Goal: Task Accomplishment & Management: Manage account settings

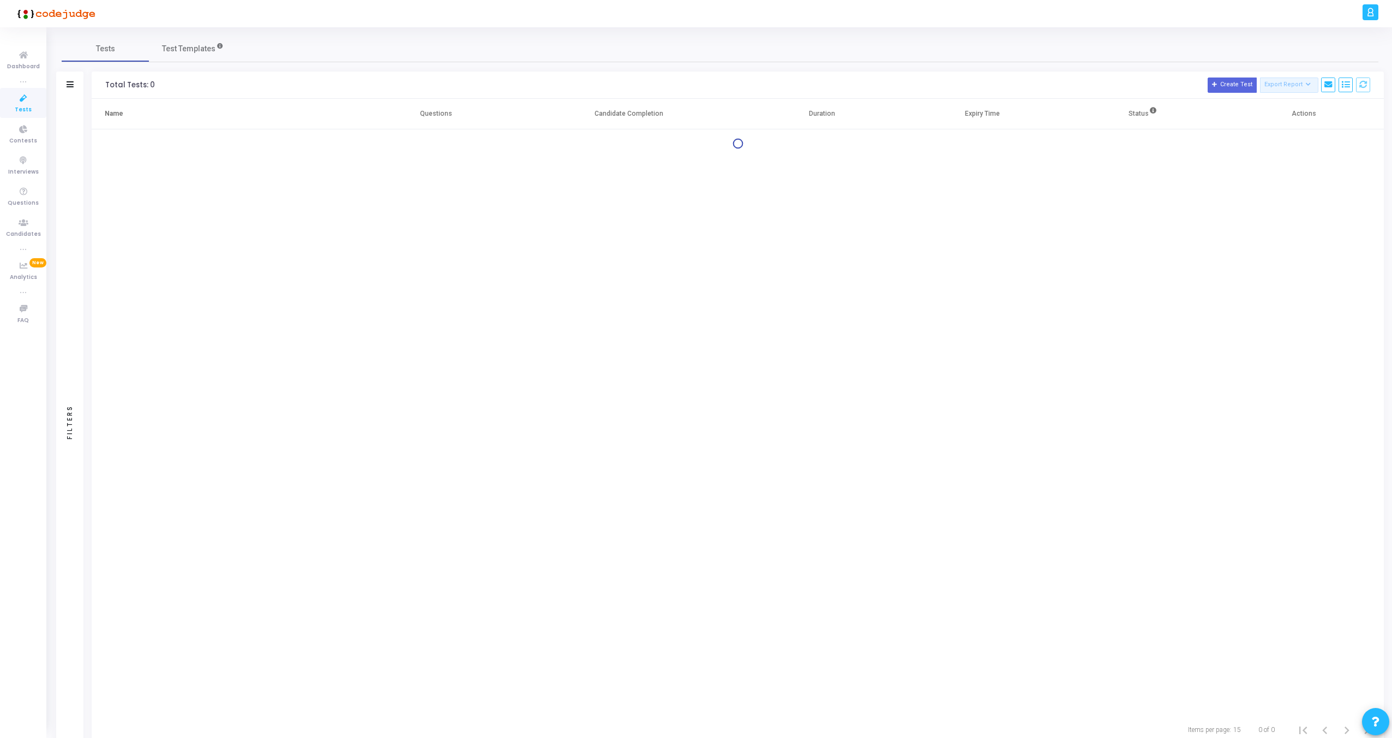
click at [1376, 9] on div at bounding box center [1371, 12] width 16 height 16
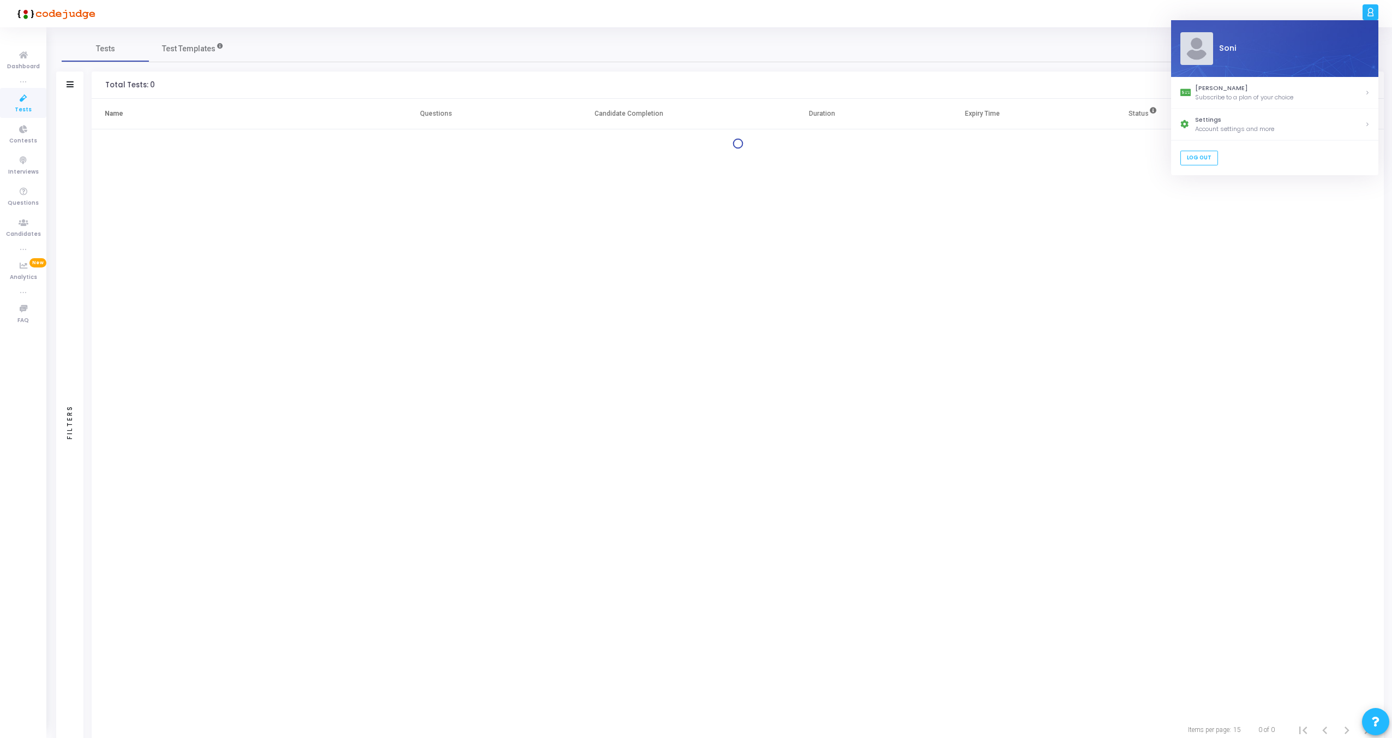
click at [1081, 60] on div "Tests Test Templates" at bounding box center [720, 48] width 1317 height 26
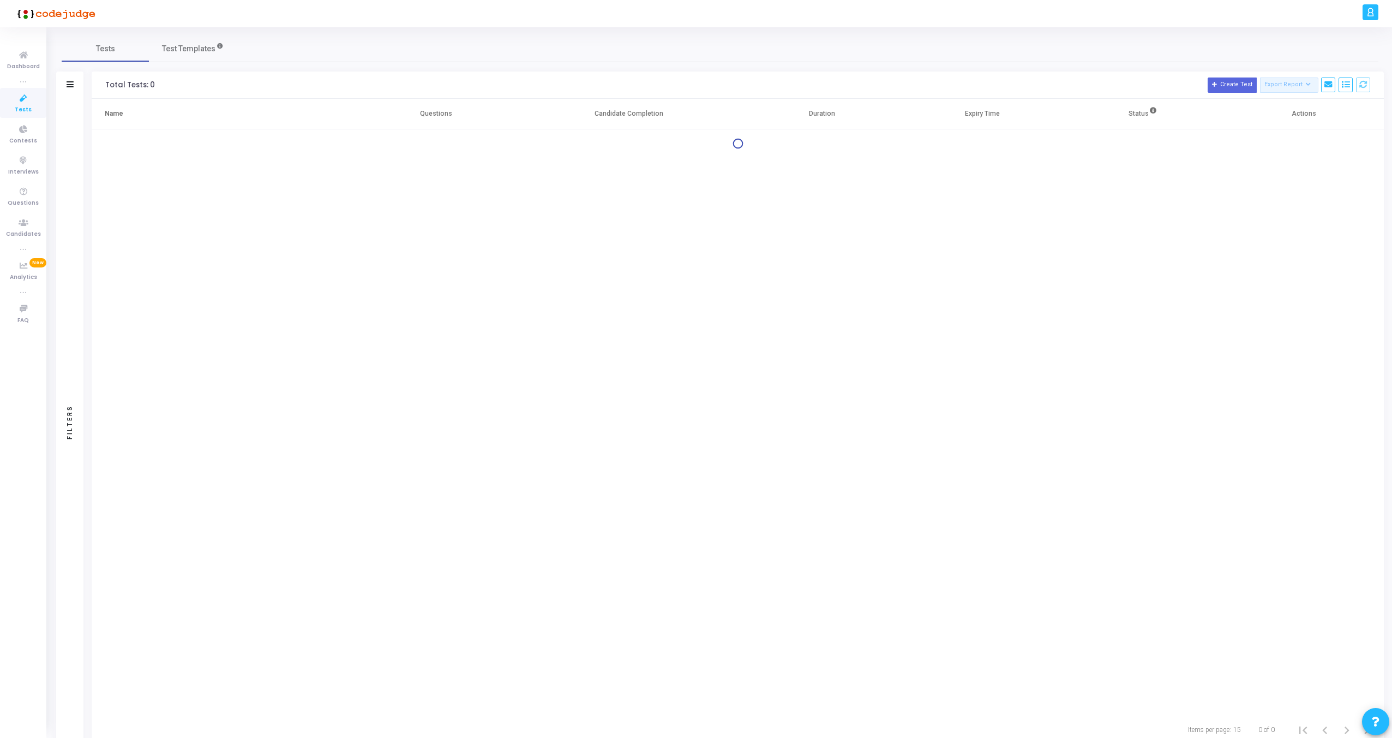
click at [1364, 13] on div at bounding box center [1371, 12] width 16 height 16
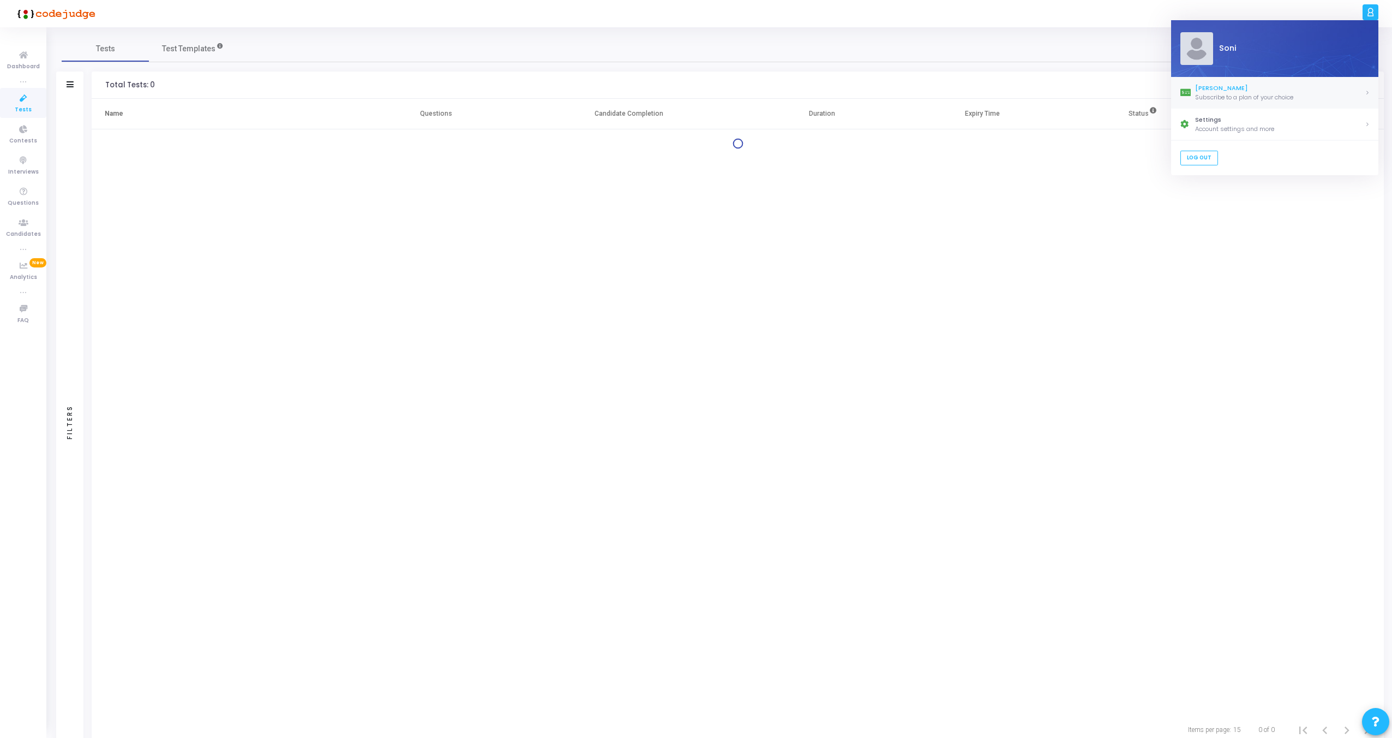
click at [1286, 93] on div "Subscribe to a plan of your choice" at bounding box center [1280, 97] width 170 height 9
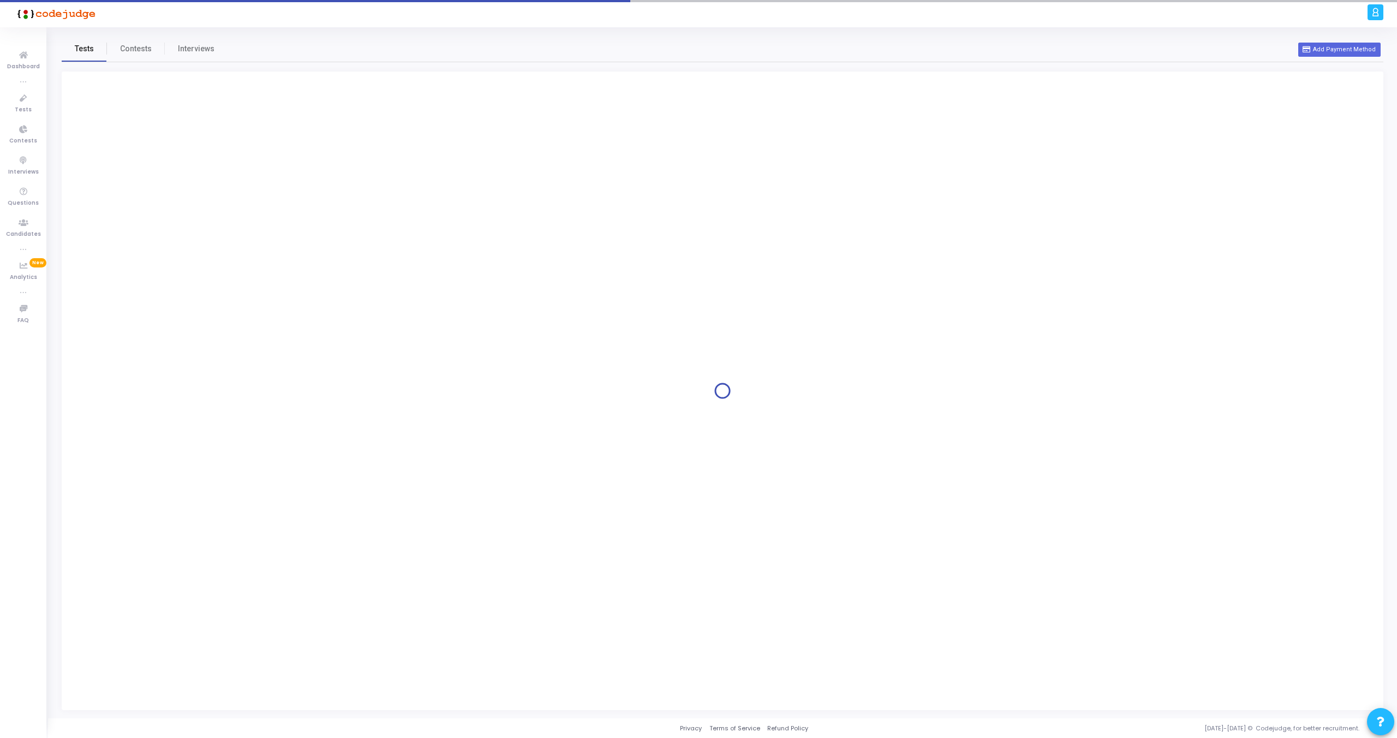
click at [91, 49] on span "Tests" at bounding box center [84, 48] width 19 height 11
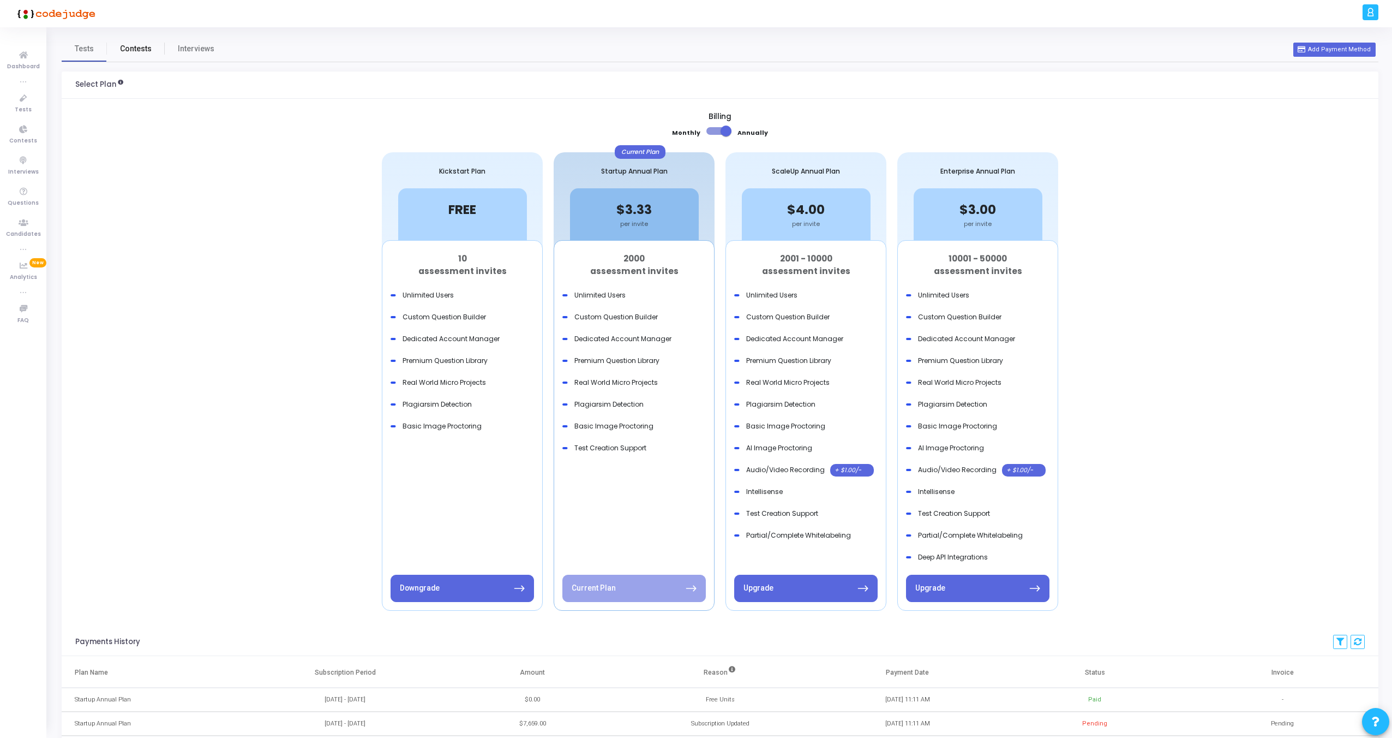
click at [130, 49] on span "Contests" at bounding box center [136, 48] width 32 height 11
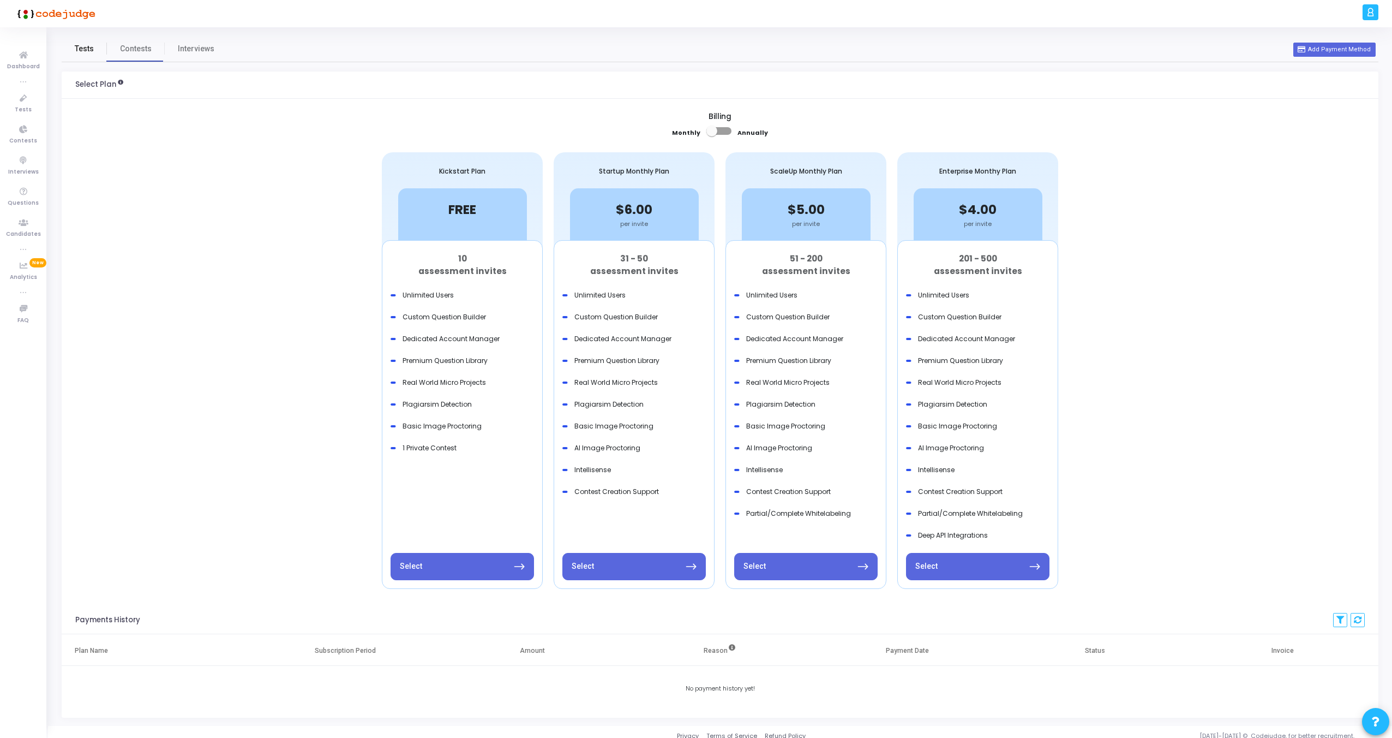
click at [84, 52] on span "Tests" at bounding box center [84, 48] width 19 height 11
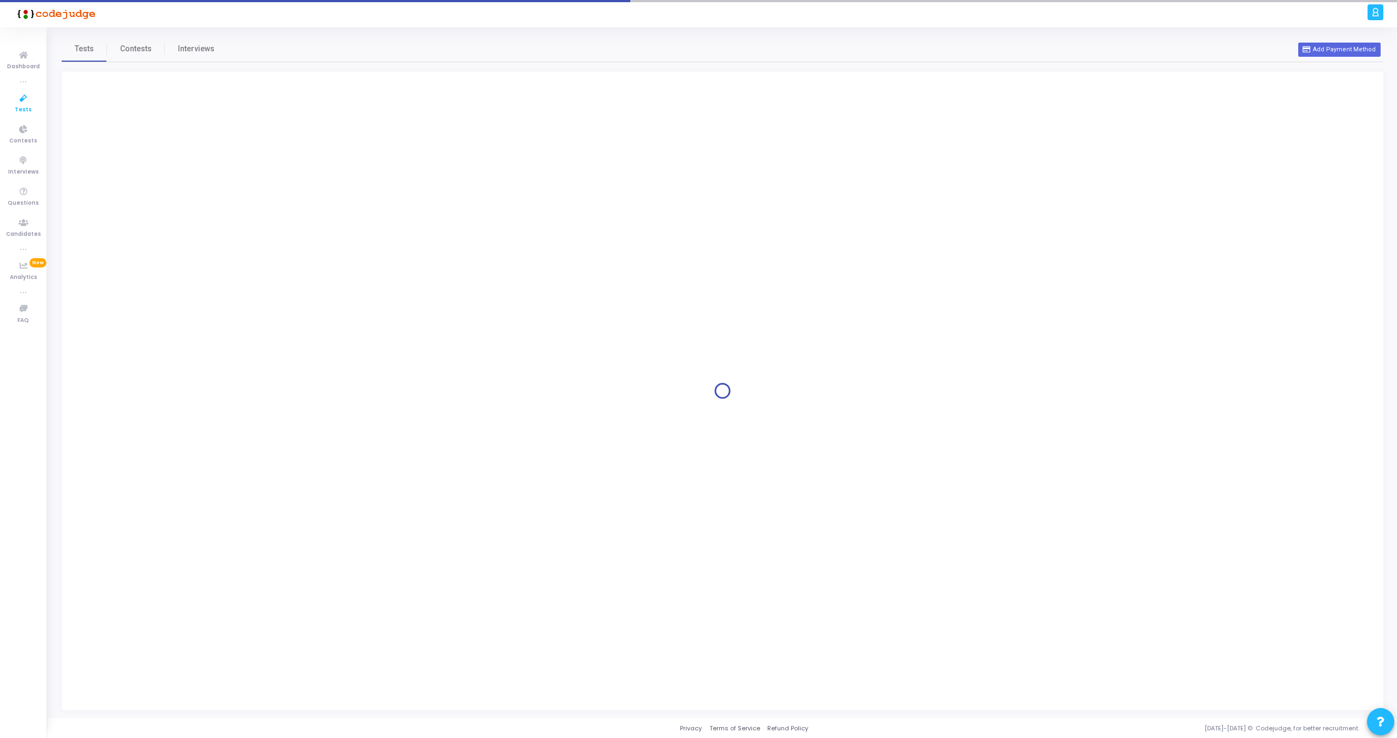
click at [25, 92] on icon at bounding box center [23, 99] width 23 height 14
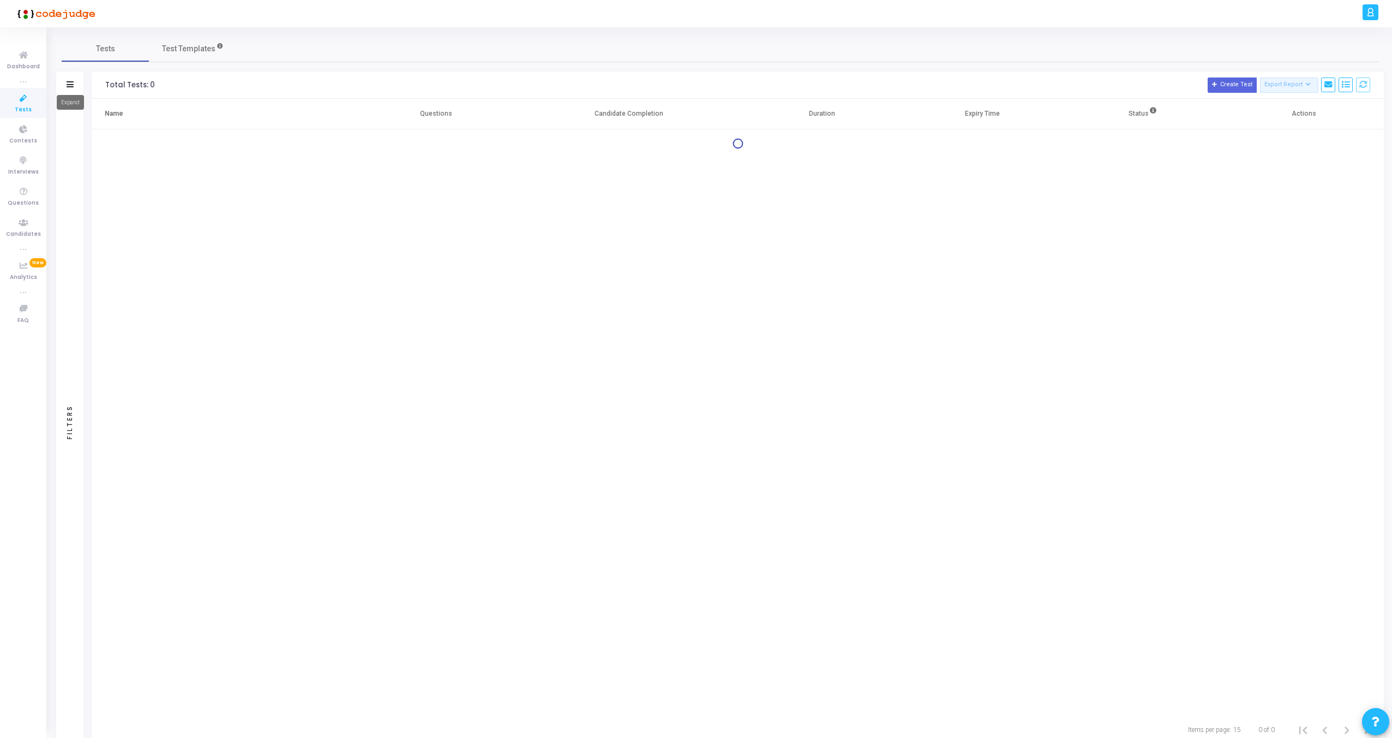
click at [68, 83] on icon at bounding box center [70, 84] width 7 height 6
click at [189, 83] on div "Filters" at bounding box center [134, 84] width 156 height 27
click at [194, 83] on icon at bounding box center [194, 85] width 7 height 6
click at [171, 51] on span "Test Templates" at bounding box center [188, 48] width 53 height 11
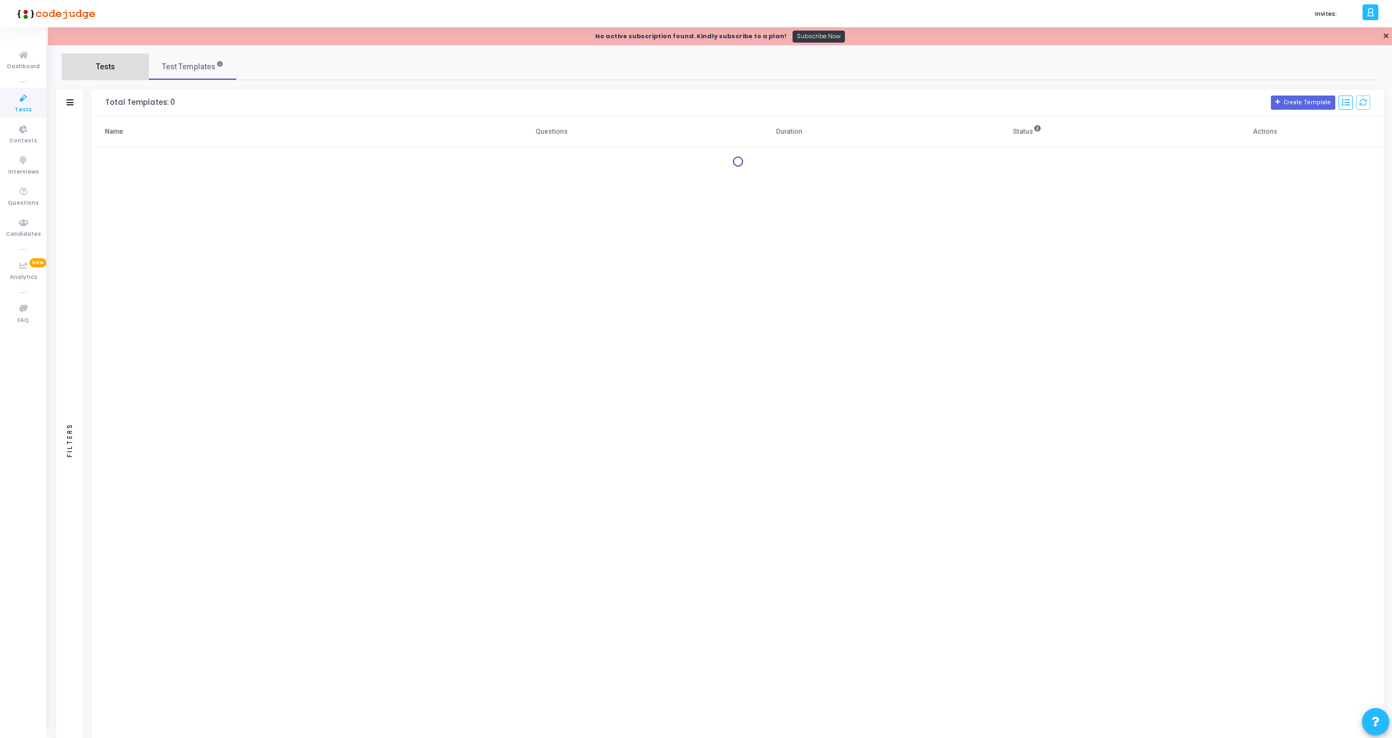
click at [104, 53] on link "Tests" at bounding box center [105, 66] width 87 height 26
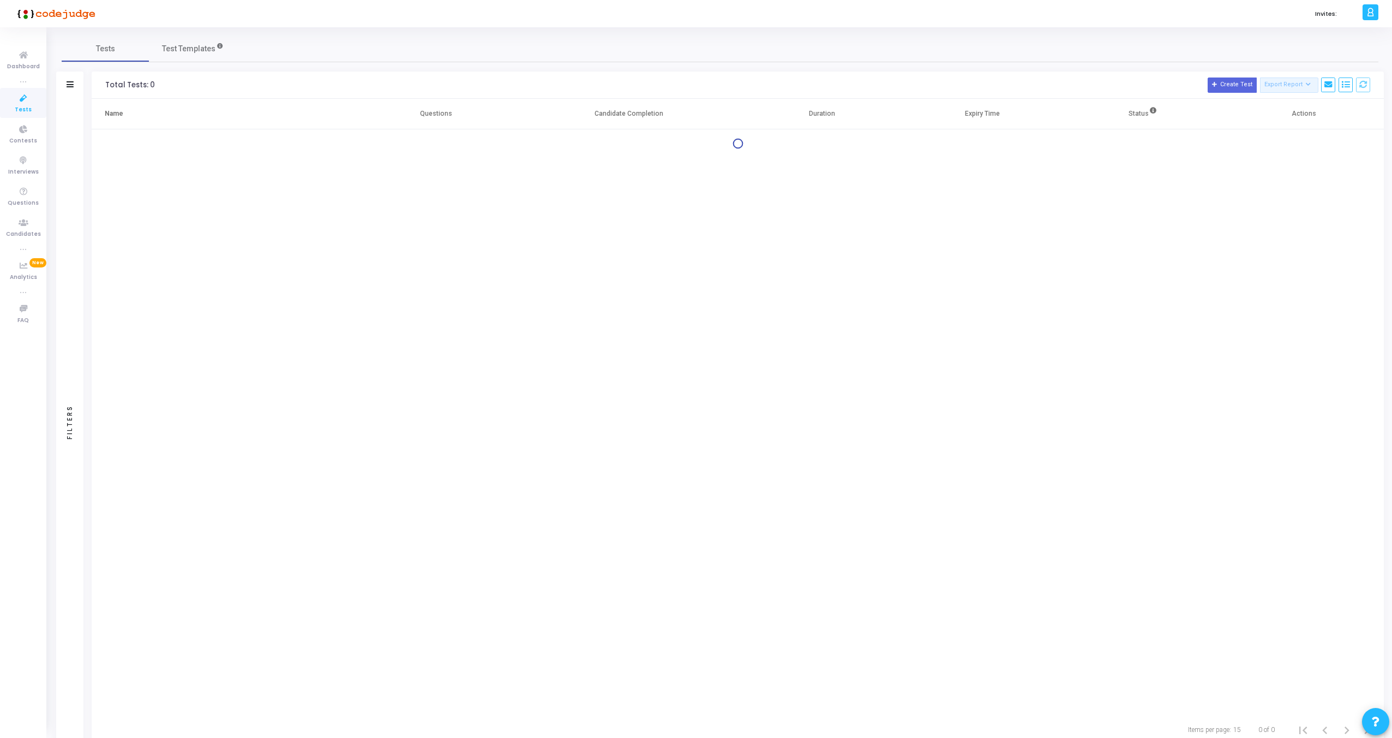
click at [384, 115] on th "Questions" at bounding box center [436, 114] width 160 height 31
click at [325, 120] on th "Name" at bounding box center [224, 114] width 264 height 31
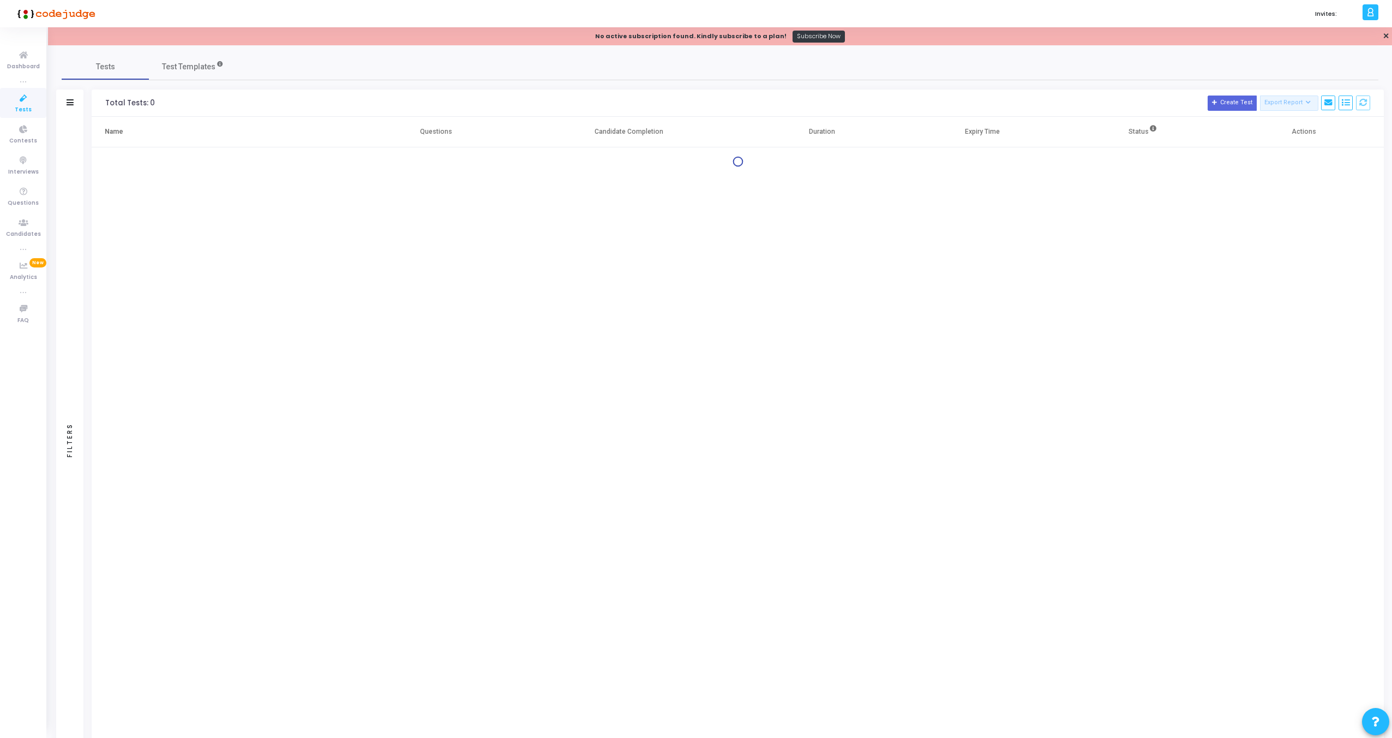
click at [1375, 12] on div at bounding box center [1371, 12] width 16 height 16
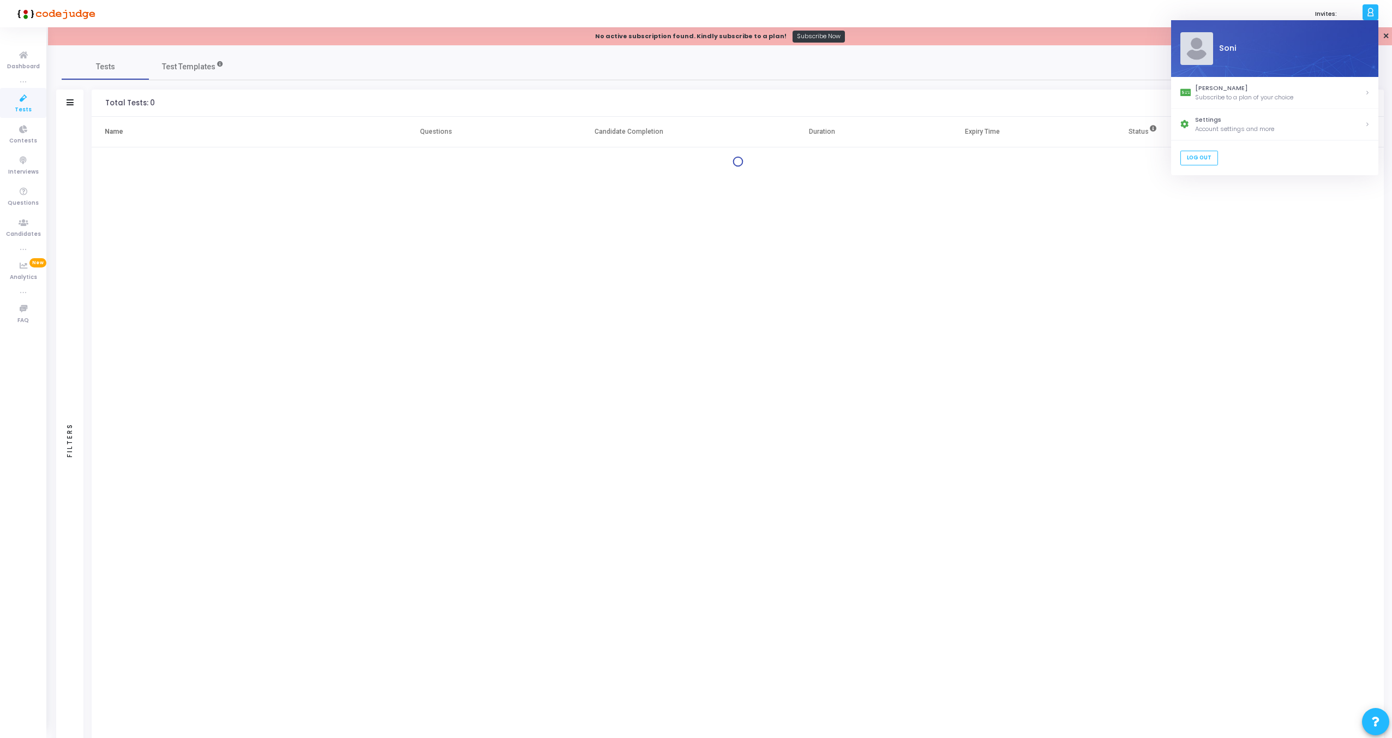
click at [1108, 78] on div "Tests Test Templates" at bounding box center [720, 66] width 1317 height 26
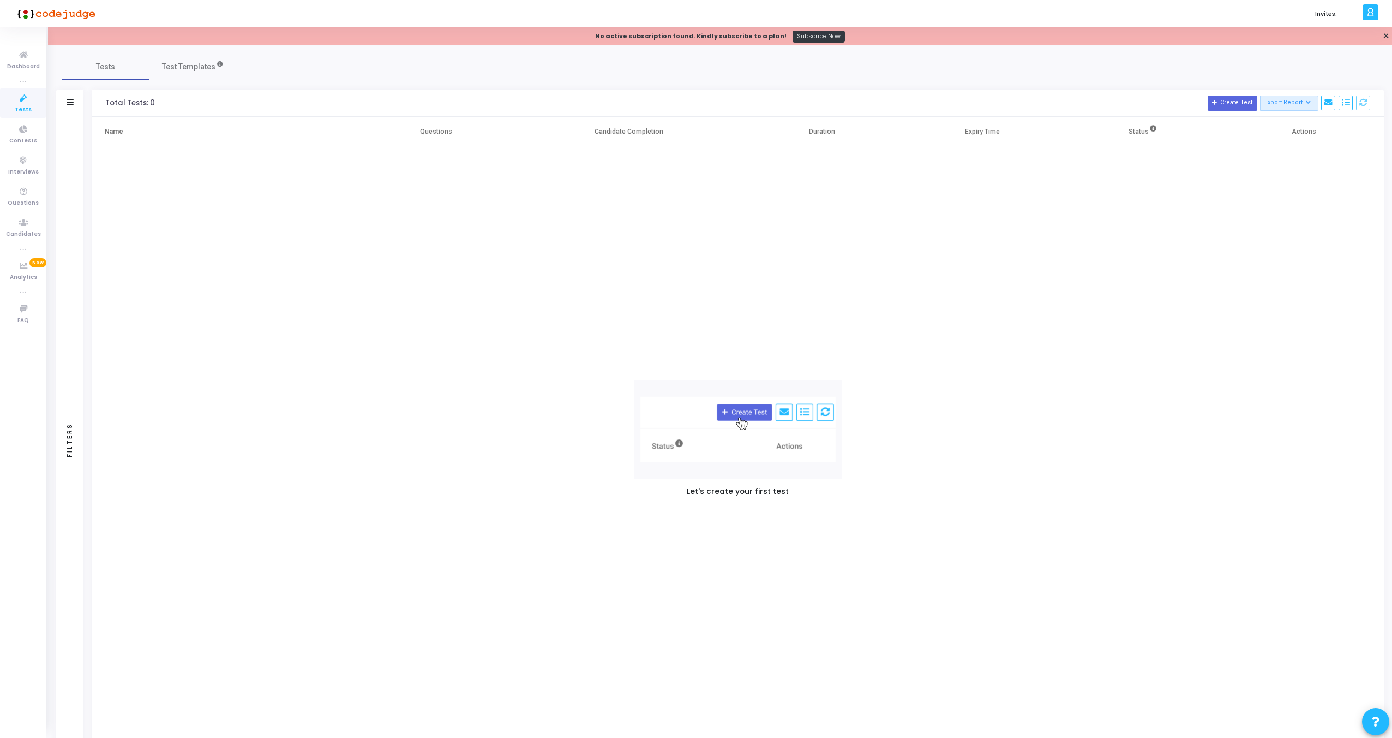
click at [1086, 381] on div "Let's create your first test" at bounding box center [738, 439] width 1292 height 585
click at [21, 197] on icon at bounding box center [23, 192] width 23 height 14
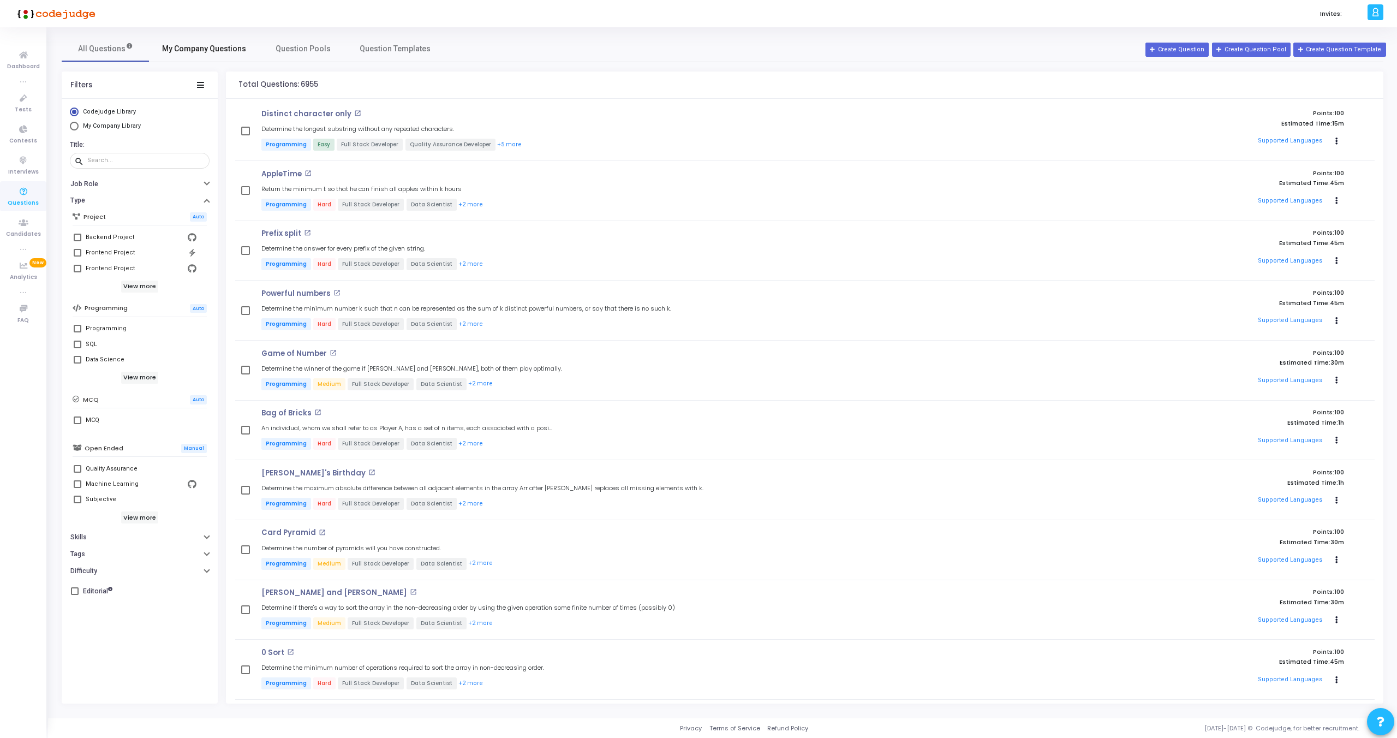
click at [188, 49] on span "My Company Questions" at bounding box center [204, 48] width 84 height 11
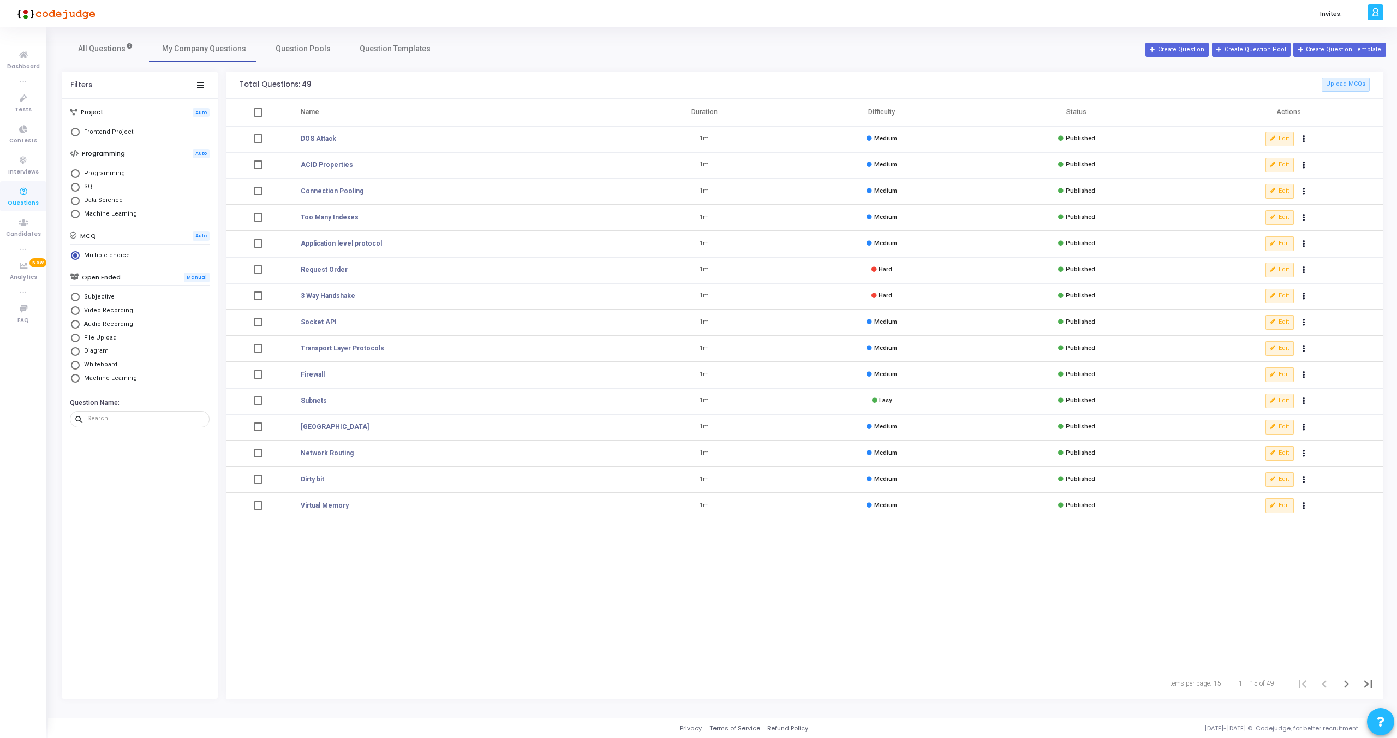
click at [93, 178] on mat-radio-button "Programming" at bounding box center [140, 174] width 140 height 14
click at [72, 177] on span "Select Library" at bounding box center [75, 173] width 9 height 9
click at [72, 177] on input "Programming" at bounding box center [75, 173] width 9 height 9
radio input "true"
radio input "false"
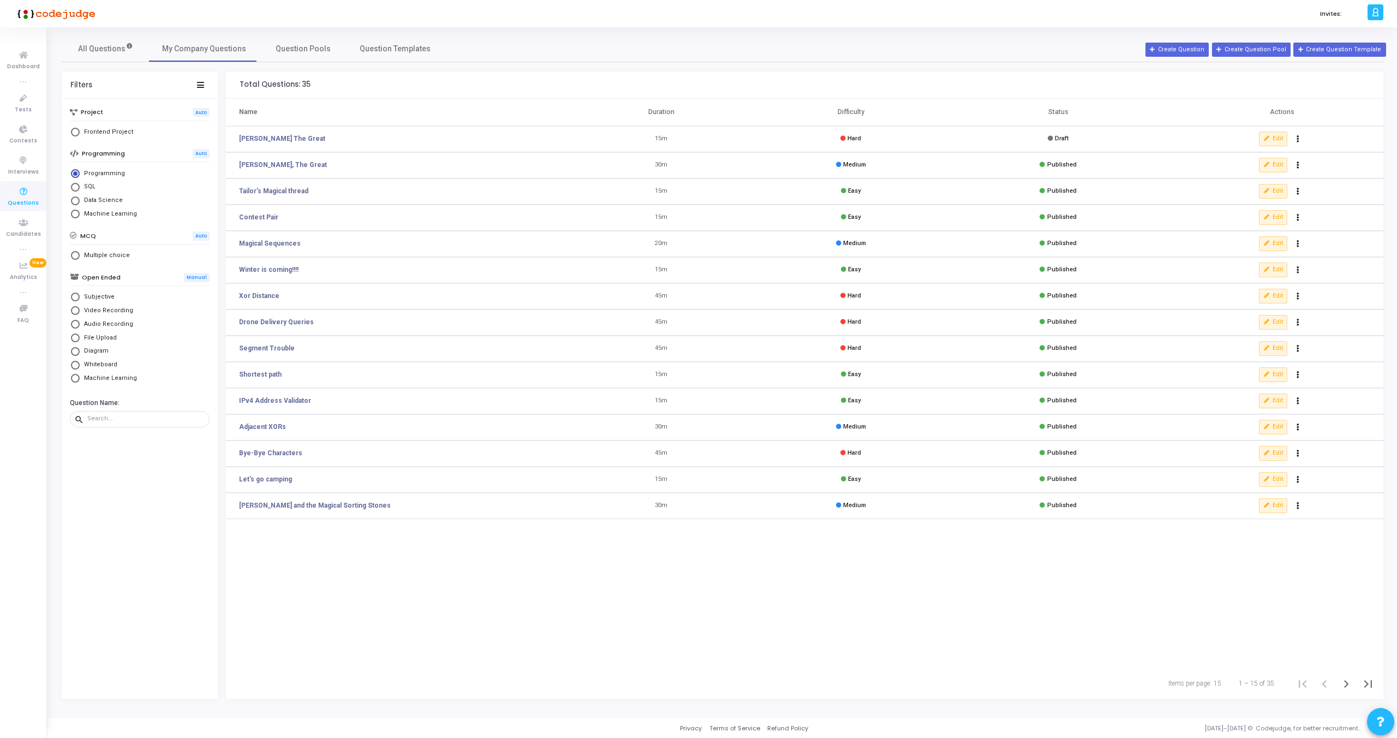
click at [999, 211] on td "Published" at bounding box center [1057, 218] width 224 height 26
click at [22, 105] on span "Tests" at bounding box center [23, 109] width 17 height 9
